Goal: Communication & Community: Answer question/provide support

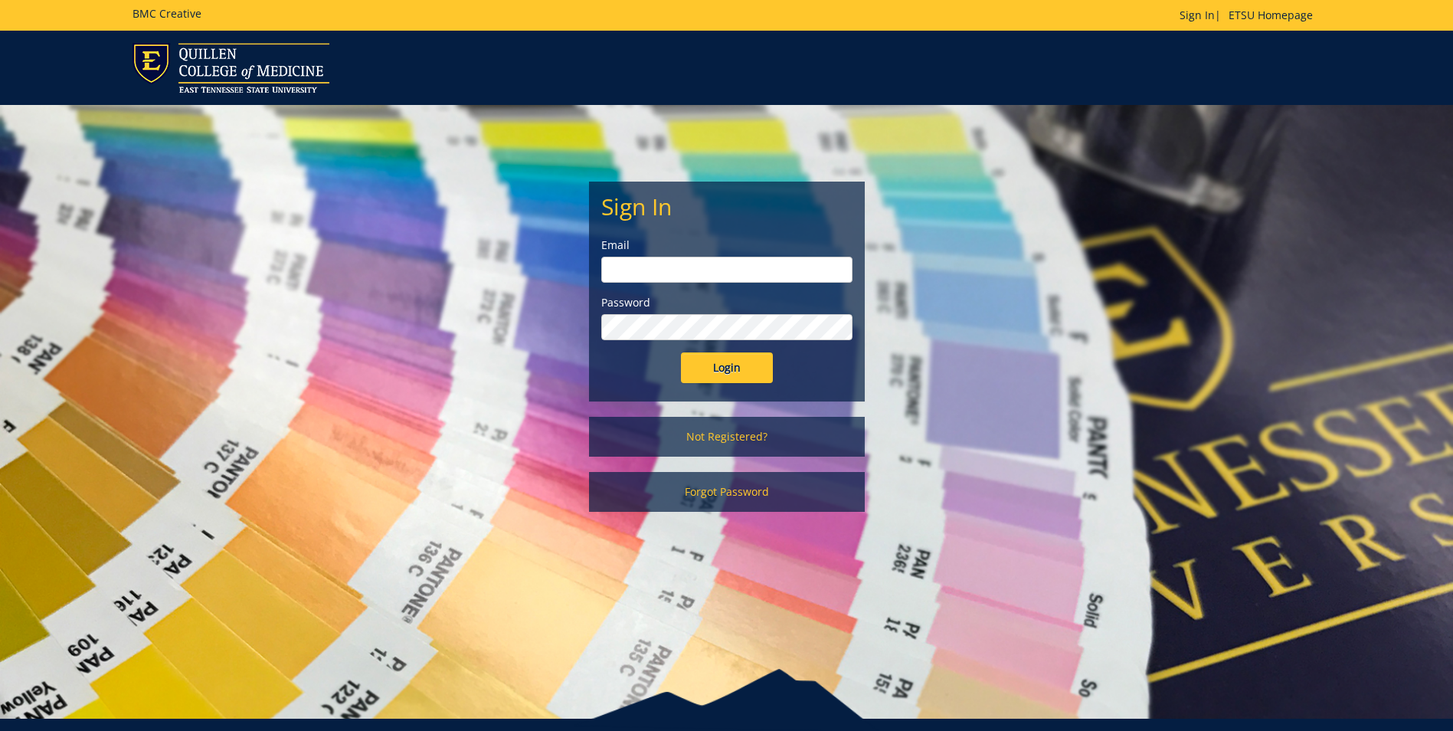
click at [742, 266] on input "email" at bounding box center [726, 270] width 251 height 26
type input "[EMAIL_ADDRESS][DOMAIN_NAME]"
click at [681, 352] on input "Login" at bounding box center [727, 367] width 92 height 31
click at [736, 370] on input "Login" at bounding box center [727, 367] width 92 height 31
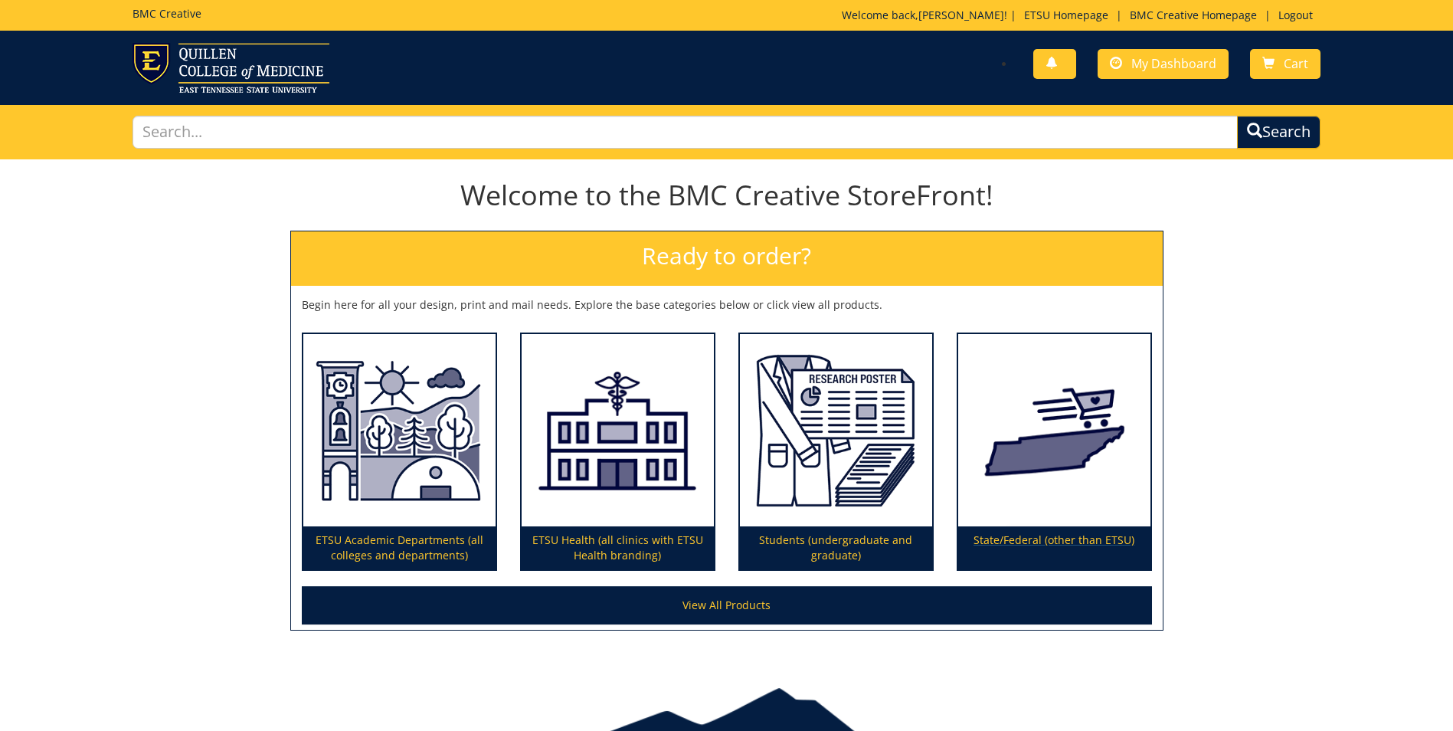
scroll to position [79, 0]
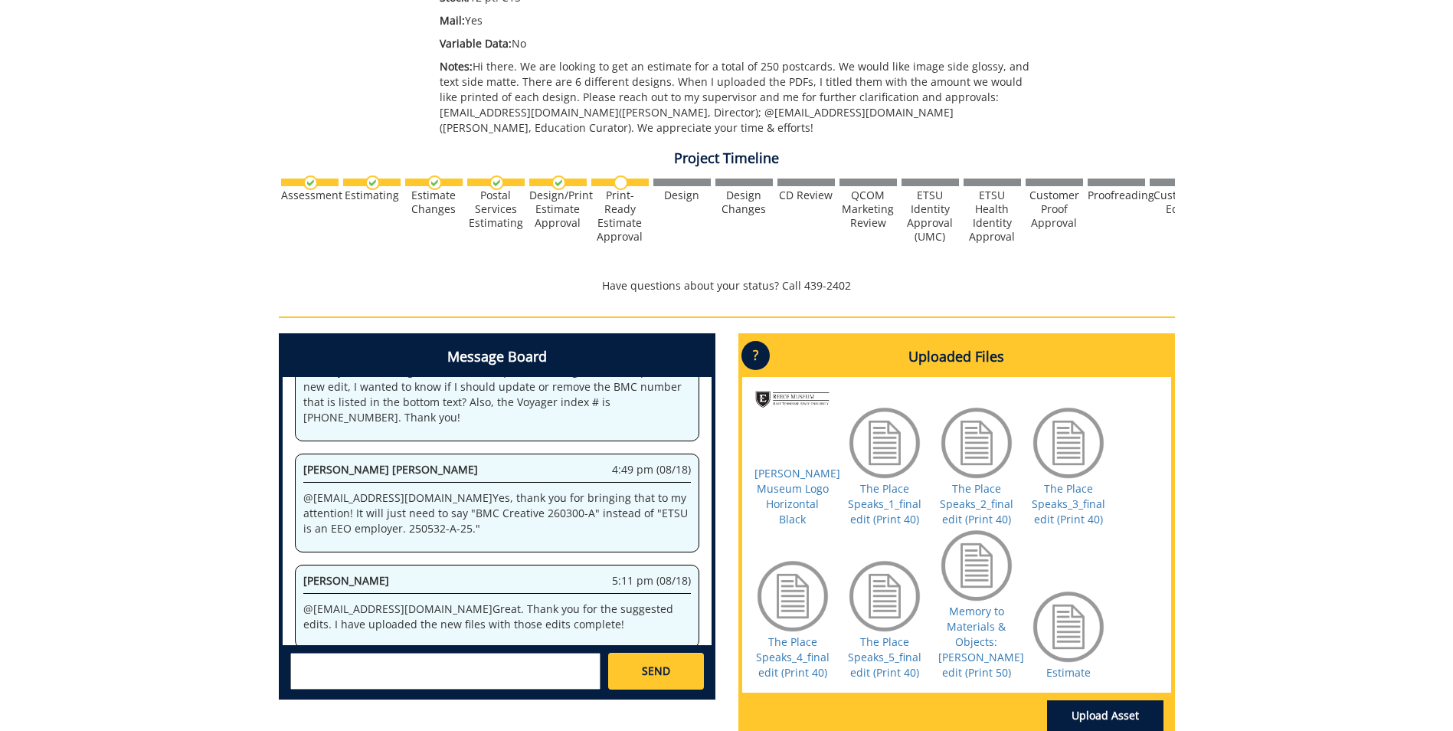
scroll to position [536, 0]
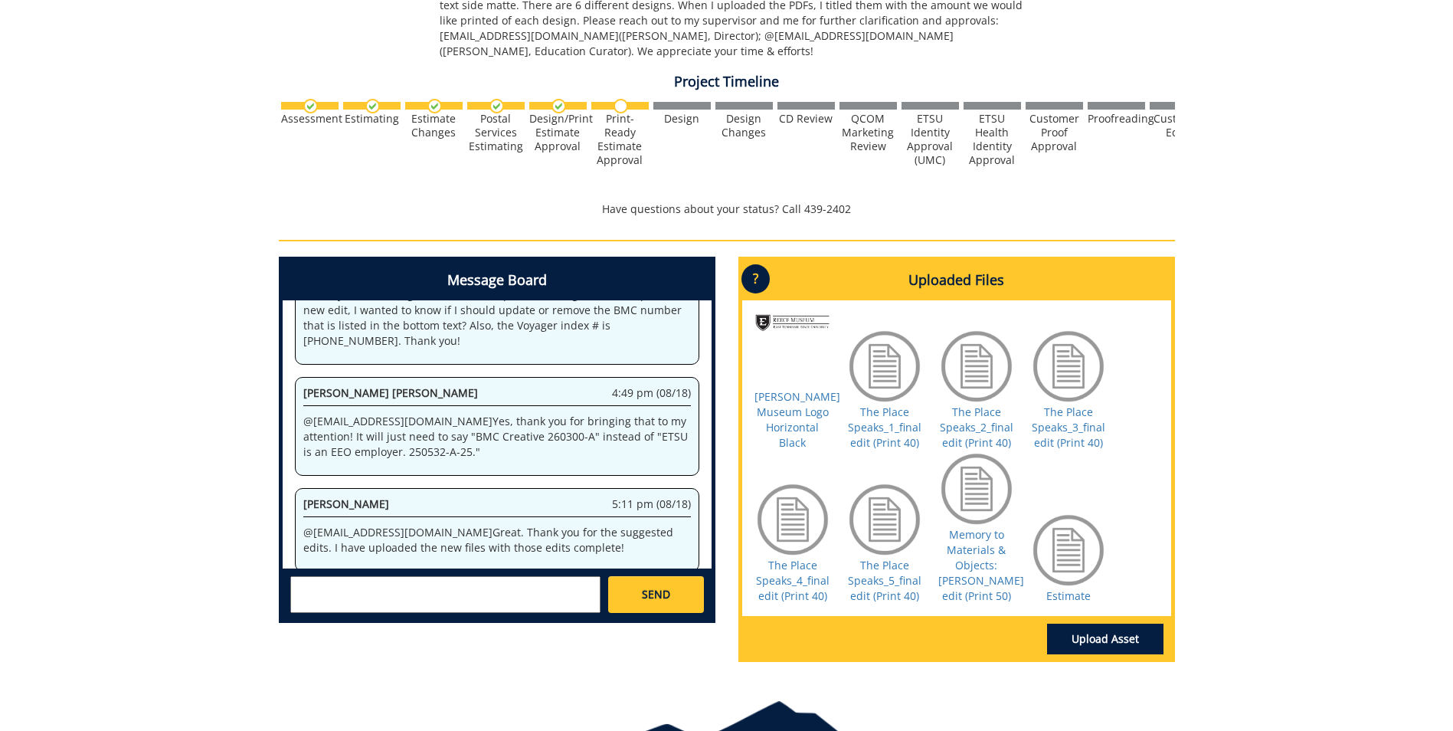
click at [491, 598] on textarea at bounding box center [445, 594] width 310 height 37
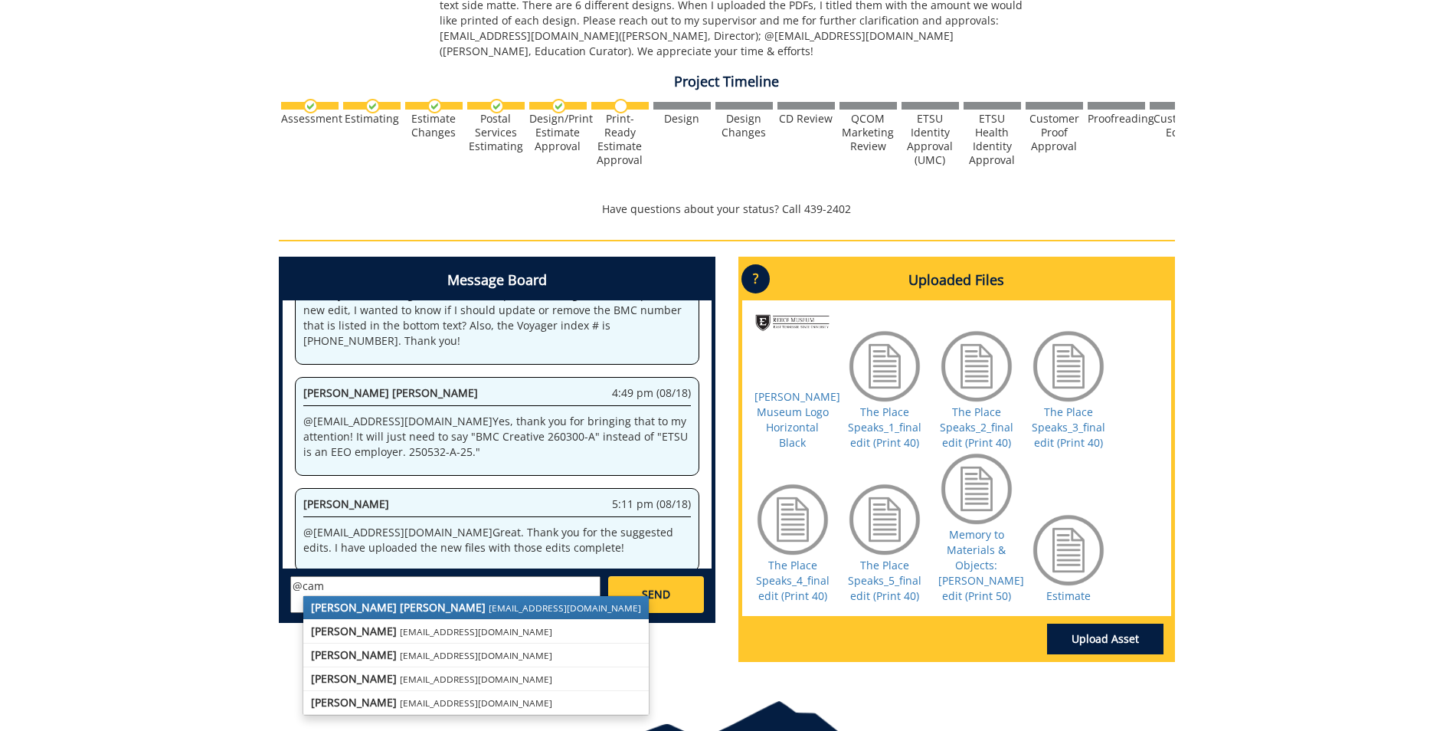
click at [489, 606] on small "[EMAIL_ADDRESS][DOMAIN_NAME]" at bounding box center [565, 607] width 152 height 12
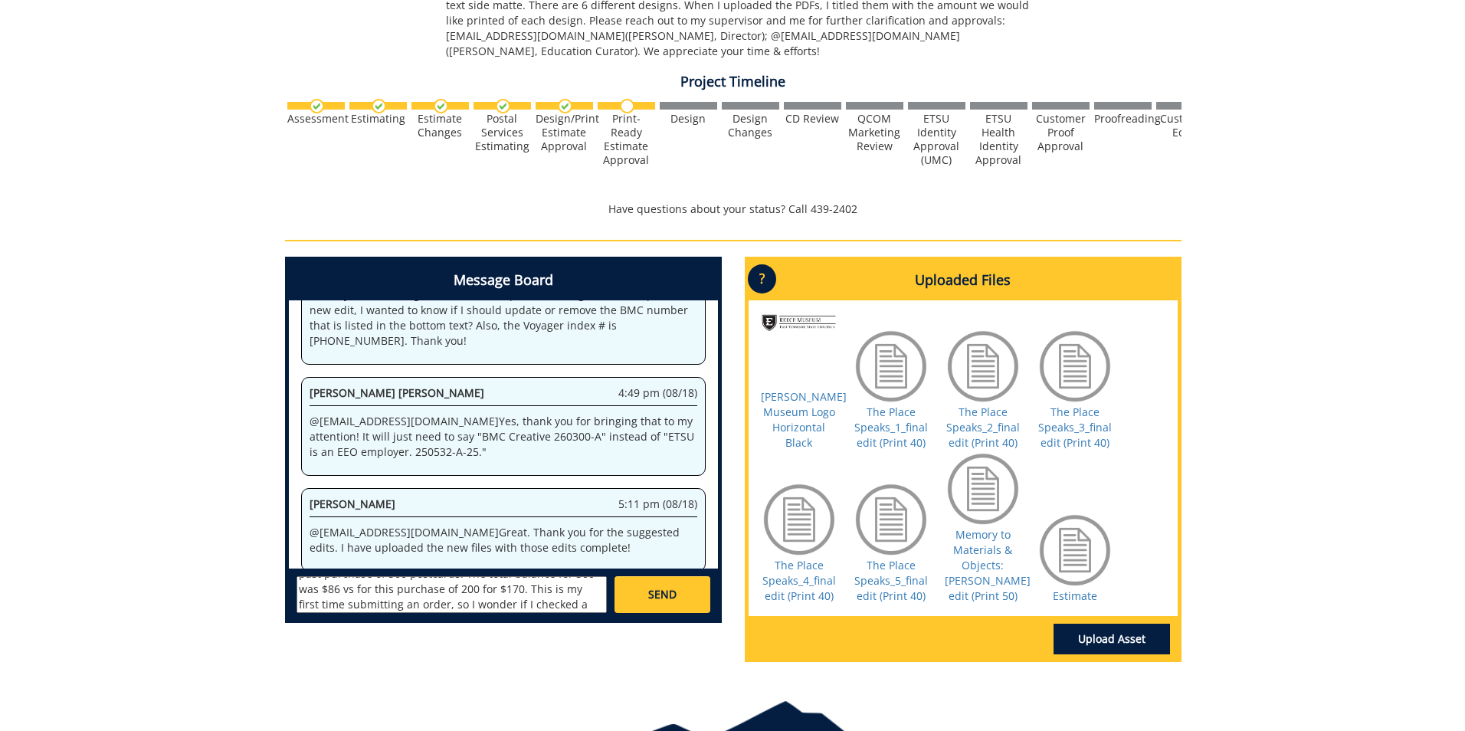
scroll to position [74, 0]
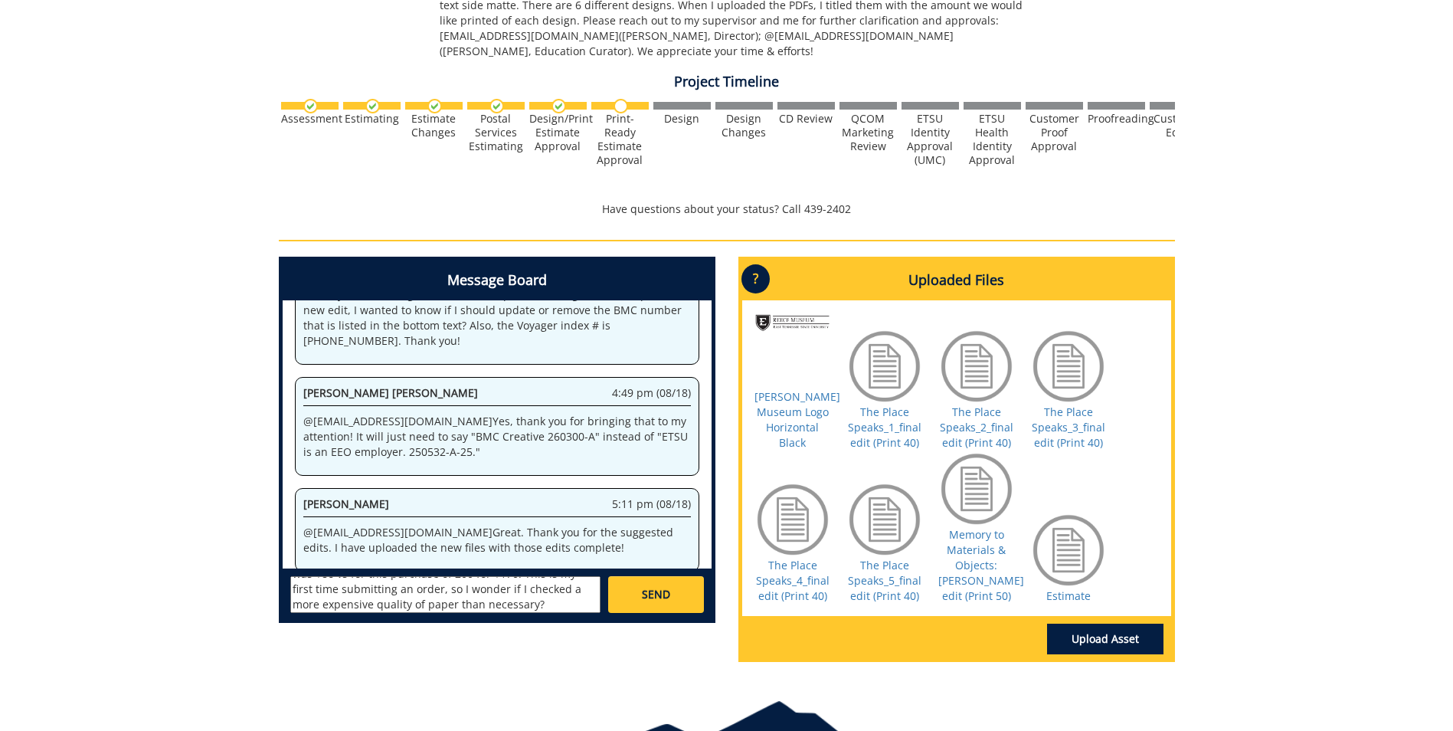
type textarea "@[EMAIL_ADDRESS][DOMAIN_NAME] Hi [PERSON_NAME]! I wanted to touch base with you…"
click at [1073, 652] on link "Upload Asset" at bounding box center [1105, 639] width 116 height 31
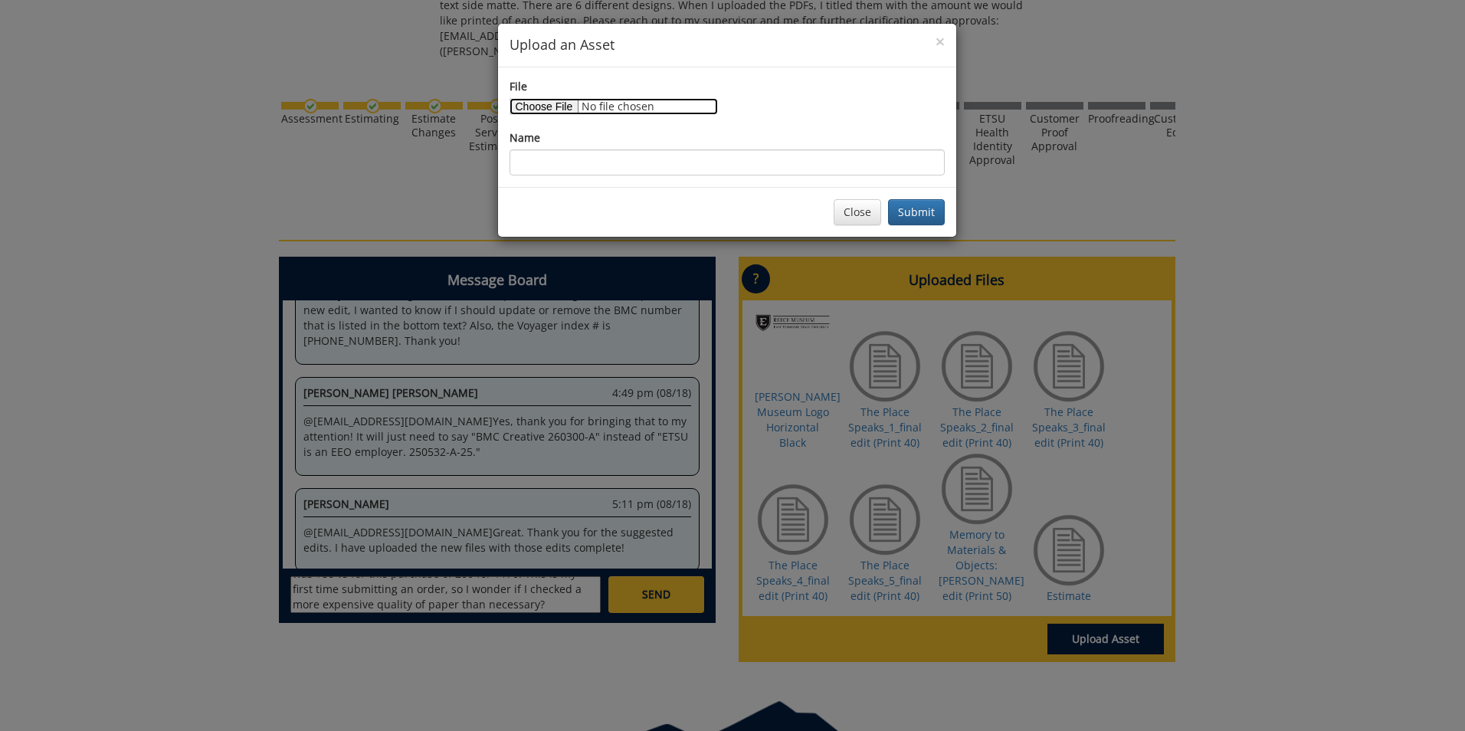
click at [545, 100] on input "File" at bounding box center [613, 106] width 208 height 17
type input "C:\fakepath\BMC Invoice.pdf"
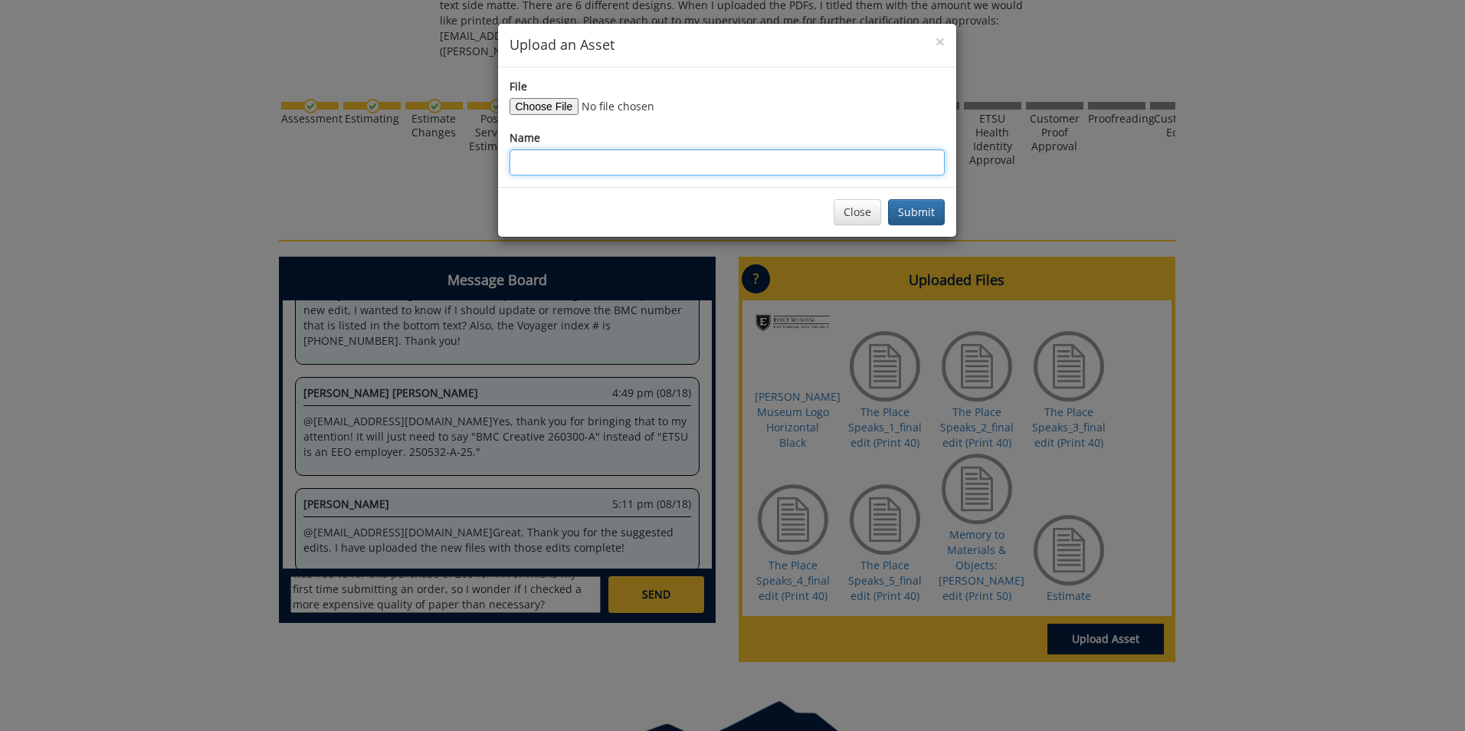
click at [732, 163] on input "Name" at bounding box center [726, 162] width 435 height 26
type input "Former Invoice for 200 Postcards"
drag, startPoint x: 927, startPoint y: 205, endPoint x: 919, endPoint y: 212, distance: 11.4
click at [926, 205] on button "Submit" at bounding box center [916, 212] width 57 height 26
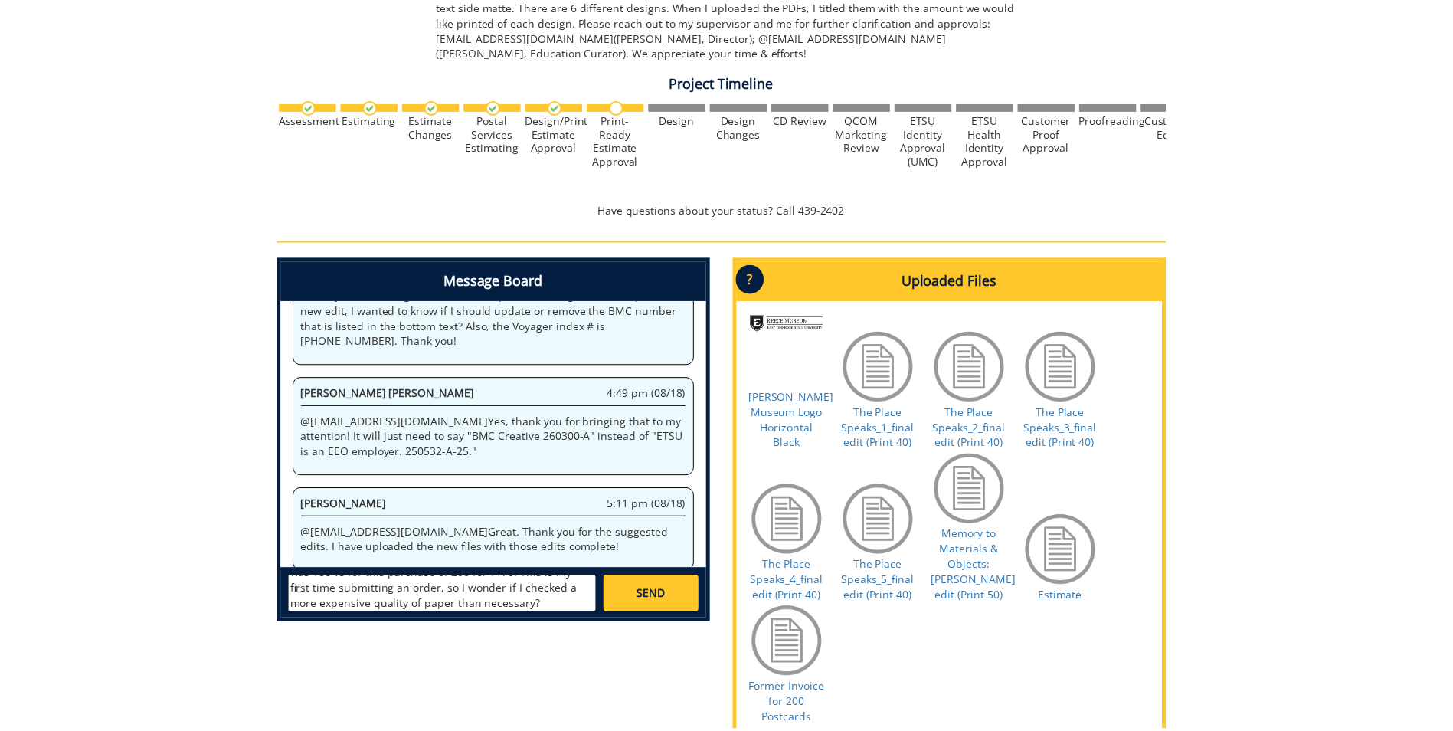
scroll to position [774, 0]
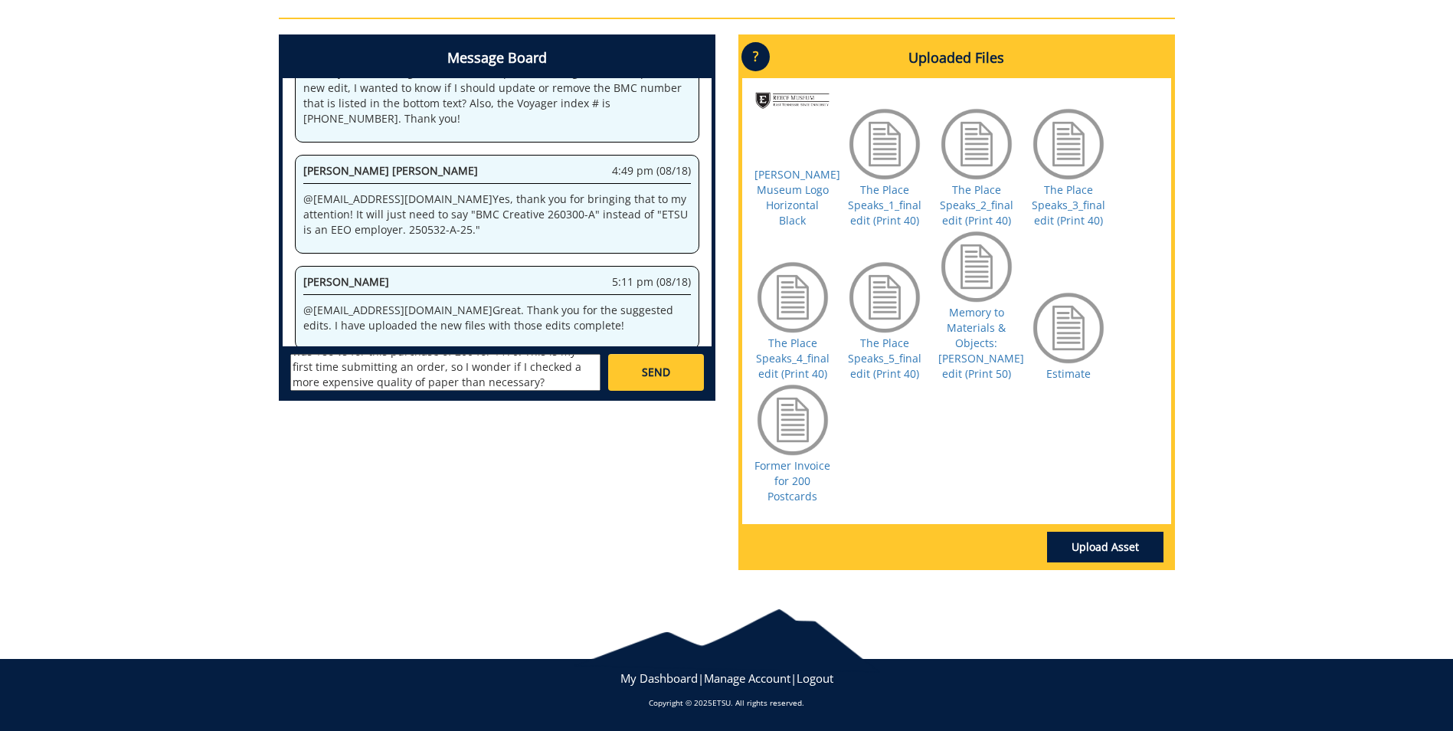
click at [540, 363] on textarea "@campbelltc@etsu.edu Hi Taylor! I wanted to touch base with you about our invoi…" at bounding box center [445, 372] width 310 height 37
click at [537, 367] on textarea "@campbelltc@etsu.edu Hi Taylor! I wanted to touch base with you about our invoi…" at bounding box center [445, 372] width 310 height 37
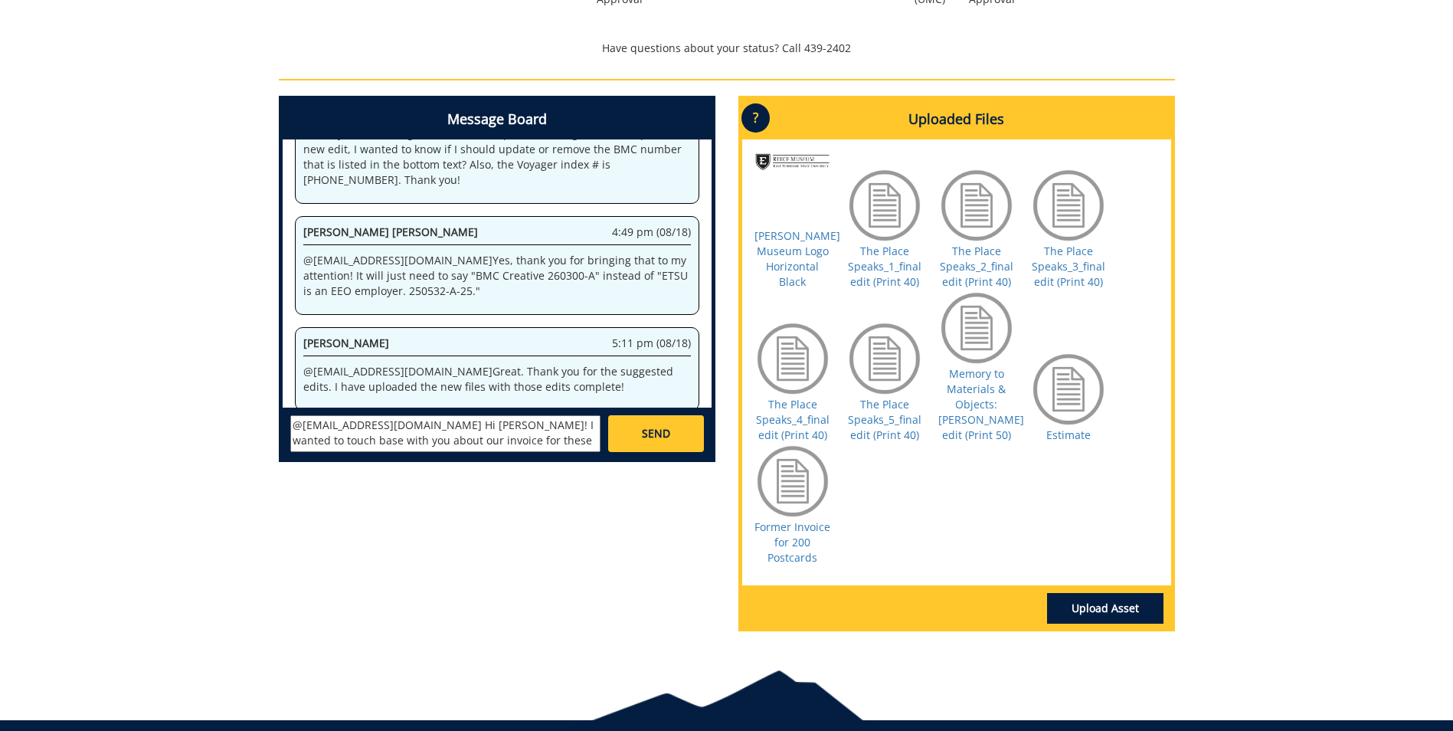
click at [499, 441] on textarea "@campbelltc@etsu.edu Hi Taylor! I wanted to touch base with you about our invoi…" at bounding box center [445, 433] width 310 height 37
click at [388, 444] on textarea "@campbelltc@etsu.edu Hi Taylor! I wanted to touch base with you about our invoi…" at bounding box center [445, 433] width 310 height 37
click at [391, 445] on textarea "@campbelltc@etsu.edu Hi Taylor! I wanted to touch base with you about our invoi…" at bounding box center [445, 433] width 310 height 37
click at [469, 448] on textarea "@campbelltc@etsu.edu Hi Taylor! I wanted to touch base with you about our invoi…" at bounding box center [445, 433] width 310 height 37
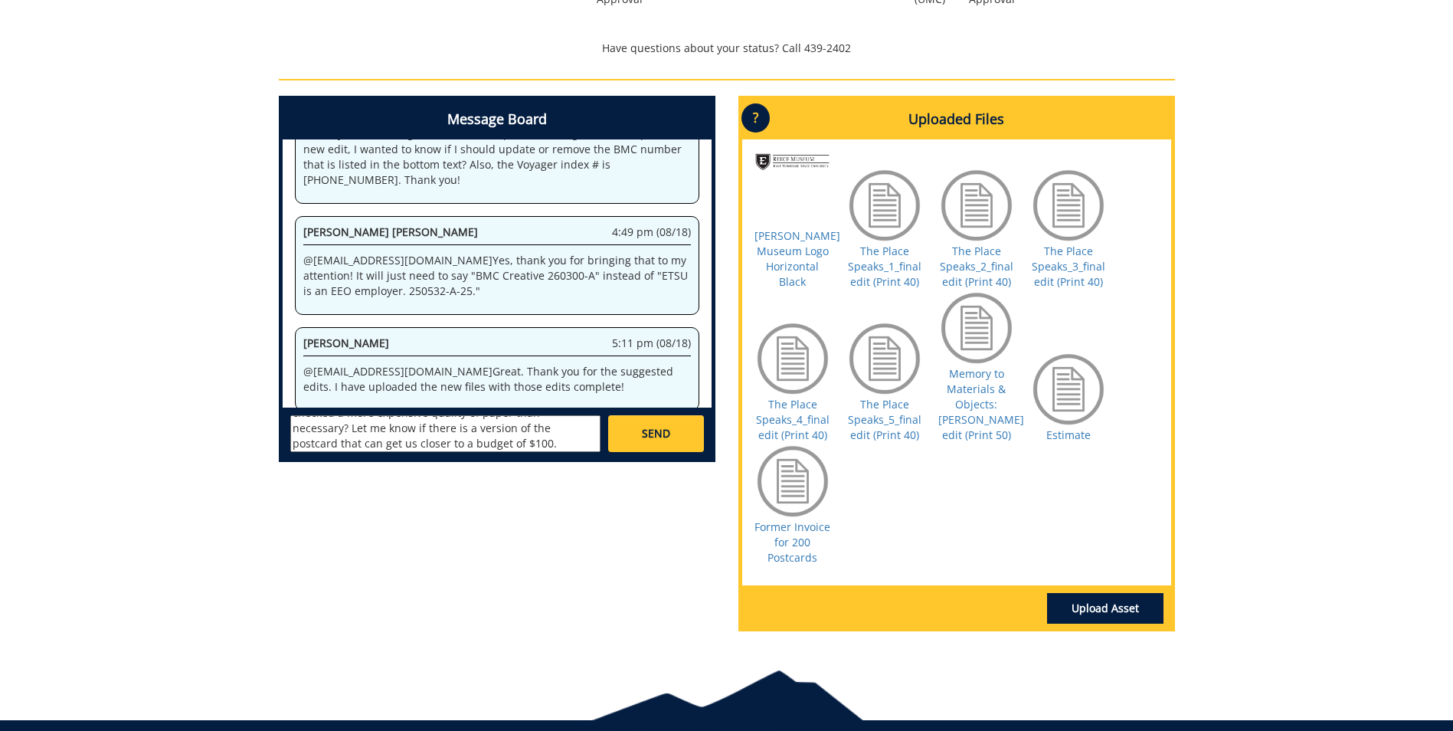
scroll to position [120, 0]
type textarea "@campbelltc@etsu.edu Hi Taylor! I wanted to touch base with you about our invoi…"
click at [682, 435] on link "SEND" at bounding box center [655, 433] width 95 height 37
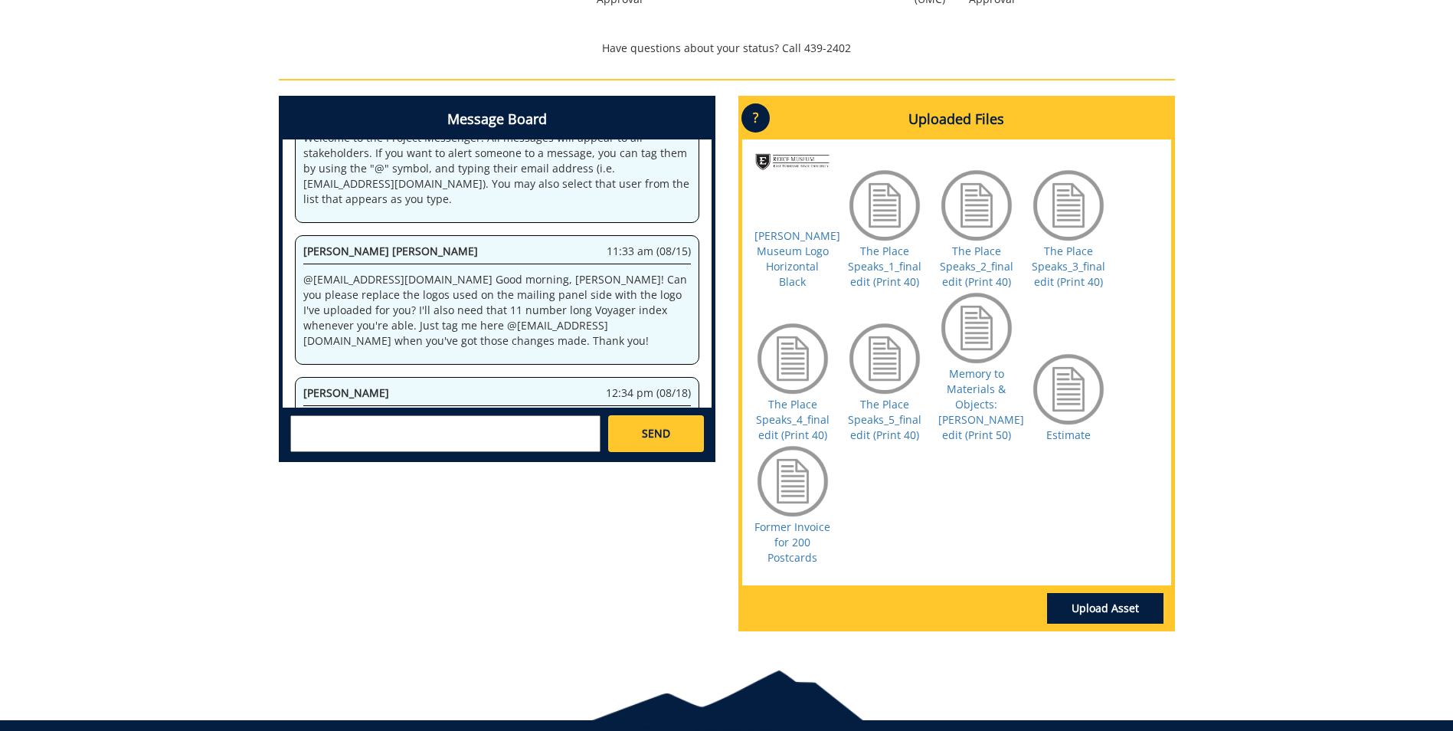
scroll to position [27898, 0]
